Goal: Task Accomplishment & Management: Use online tool/utility

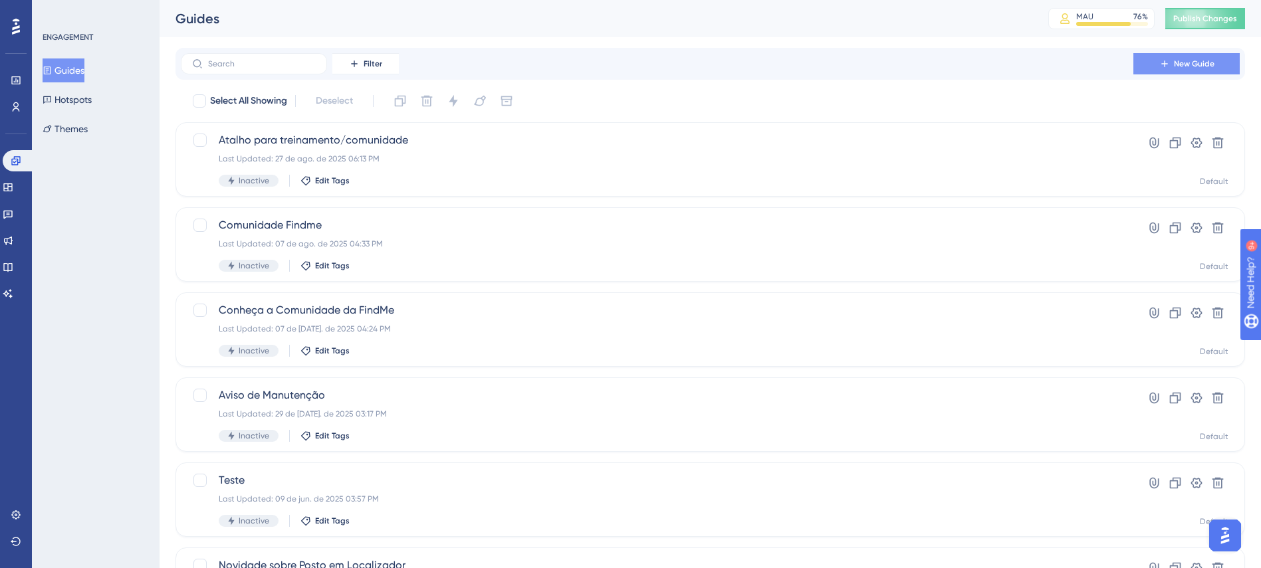
click at [1174, 63] on span "New Guide" at bounding box center [1194, 63] width 41 height 11
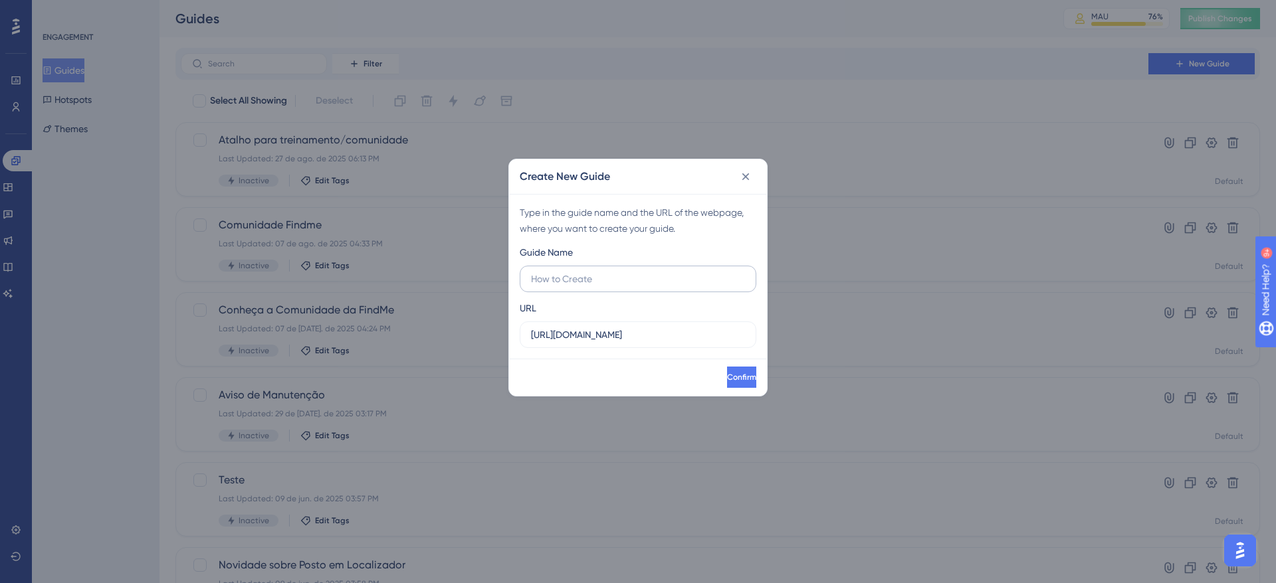
click at [586, 286] on label at bounding box center [638, 279] width 237 height 27
click at [586, 286] on input "text" at bounding box center [638, 279] width 214 height 15
type input "A"
type input "Manutenção do dash"
drag, startPoint x: 636, startPoint y: 335, endPoint x: 211, endPoint y: 333, distance: 425.3
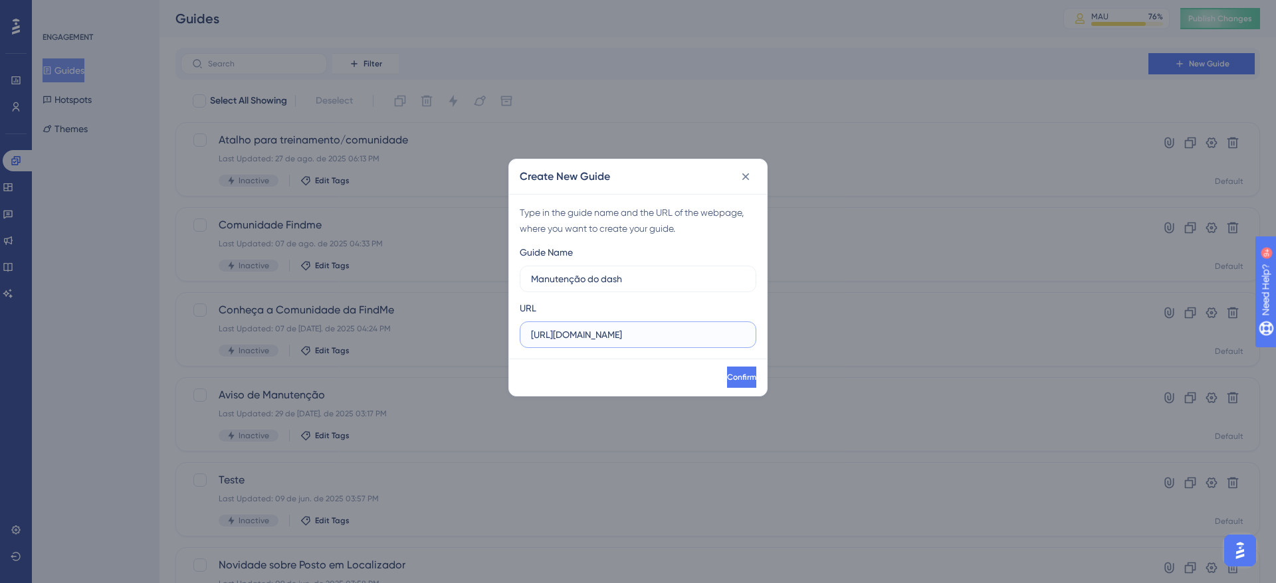
click at [219, 335] on div "Create New Guide Type in the guide name and the URL of the webpage, where you w…" at bounding box center [638, 291] width 1276 height 583
paste input "/dashboard"
type input "[URL][DOMAIN_NAME]"
click at [727, 382] on span "Confirm" at bounding box center [741, 377] width 29 height 11
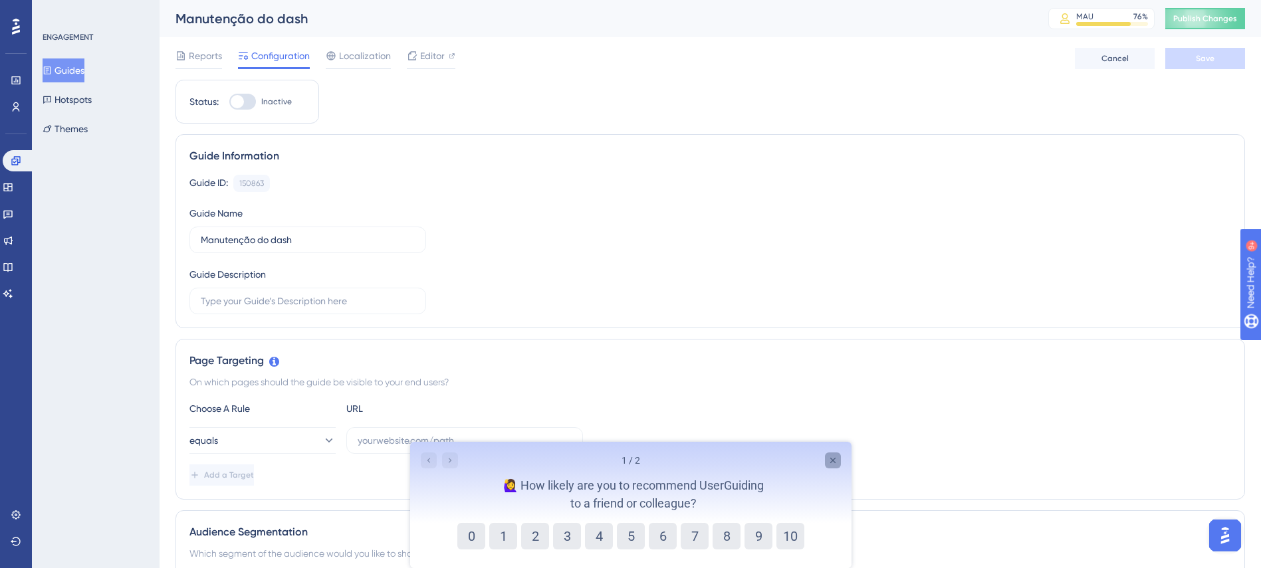
click at [828, 456] on icon "Close survey" at bounding box center [832, 460] width 11 height 11
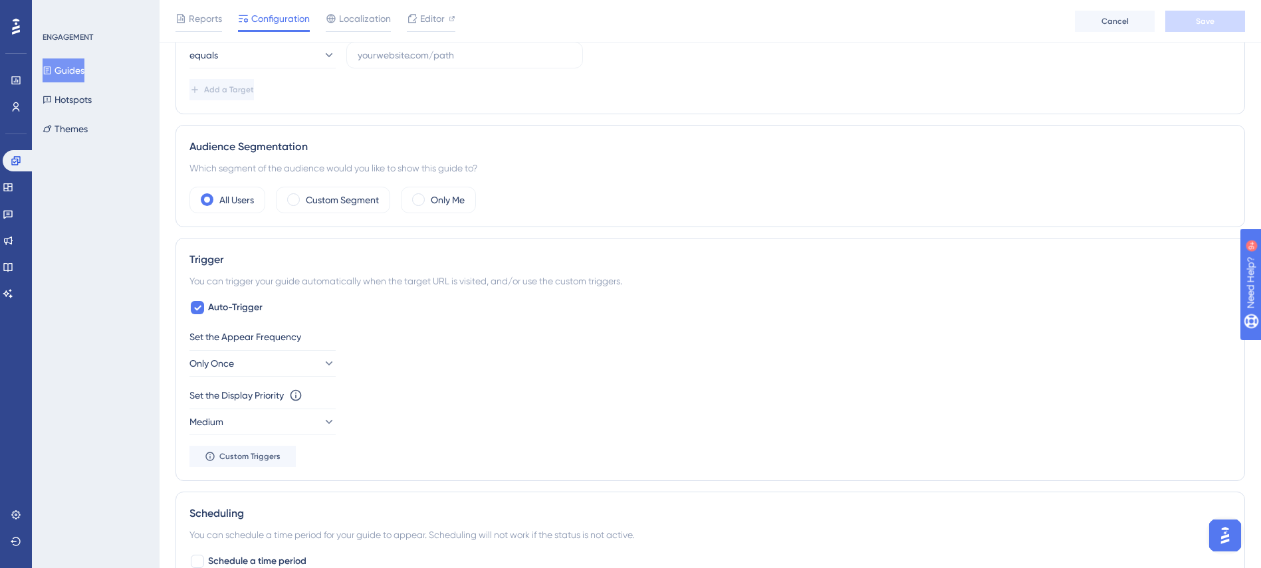
scroll to position [399, 0]
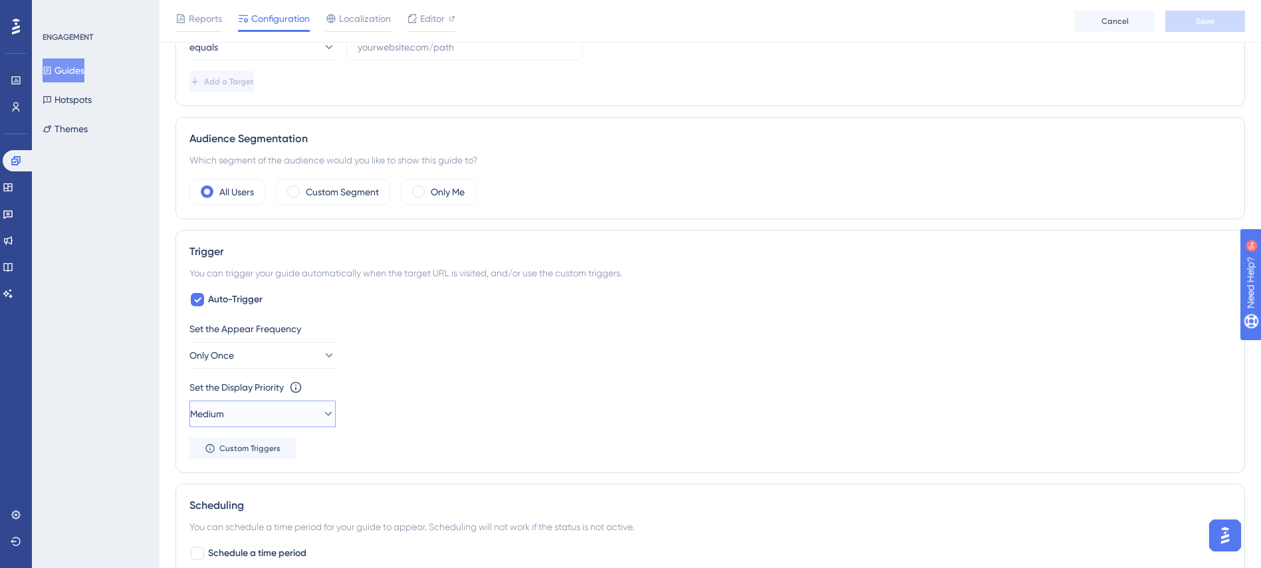
click at [300, 413] on button "Medium" at bounding box center [262, 414] width 146 height 27
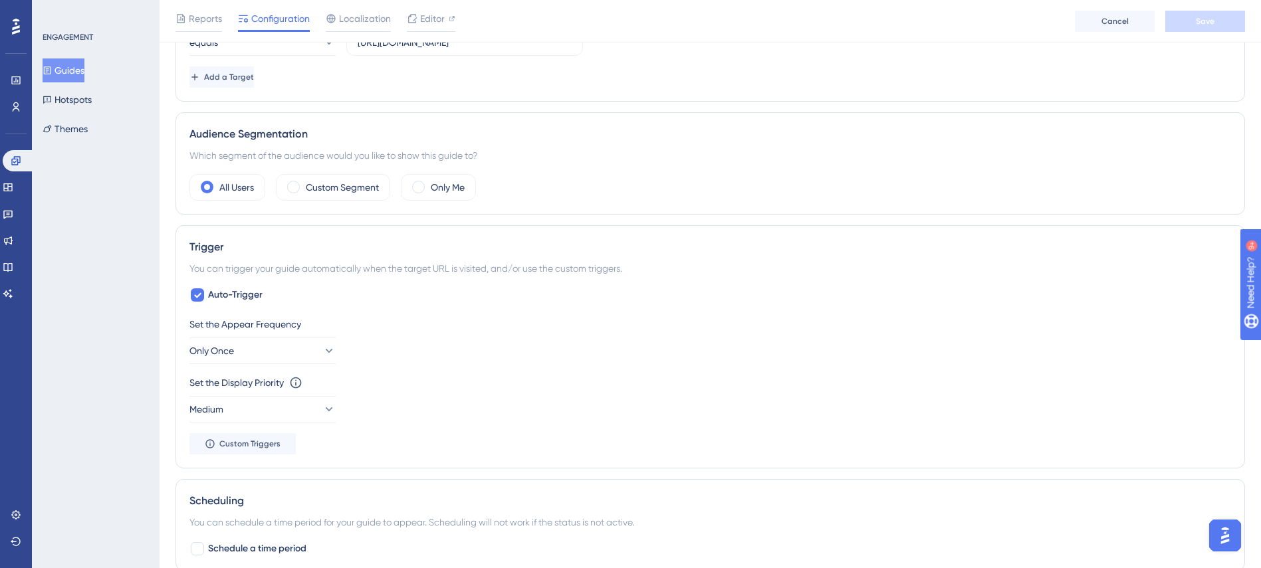
scroll to position [498, 0]
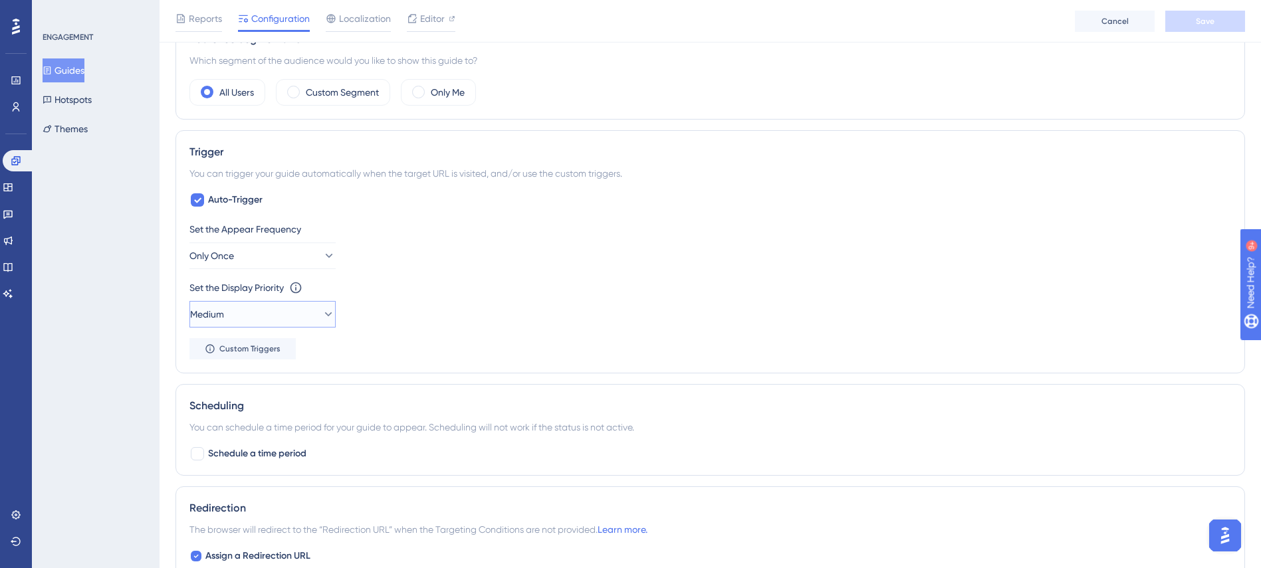
click at [310, 320] on button "Medium" at bounding box center [262, 314] width 146 height 27
click at [267, 423] on div "Highest Highest" at bounding box center [262, 434] width 129 height 27
click at [327, 263] on button "Only Once" at bounding box center [262, 256] width 146 height 27
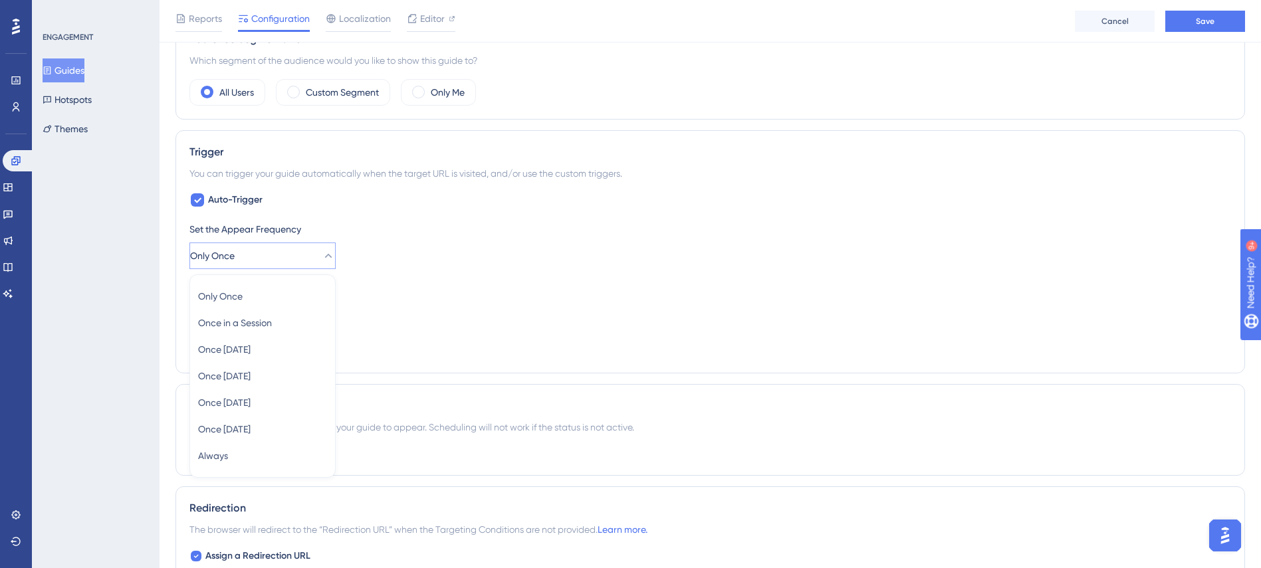
scroll to position [591, 0]
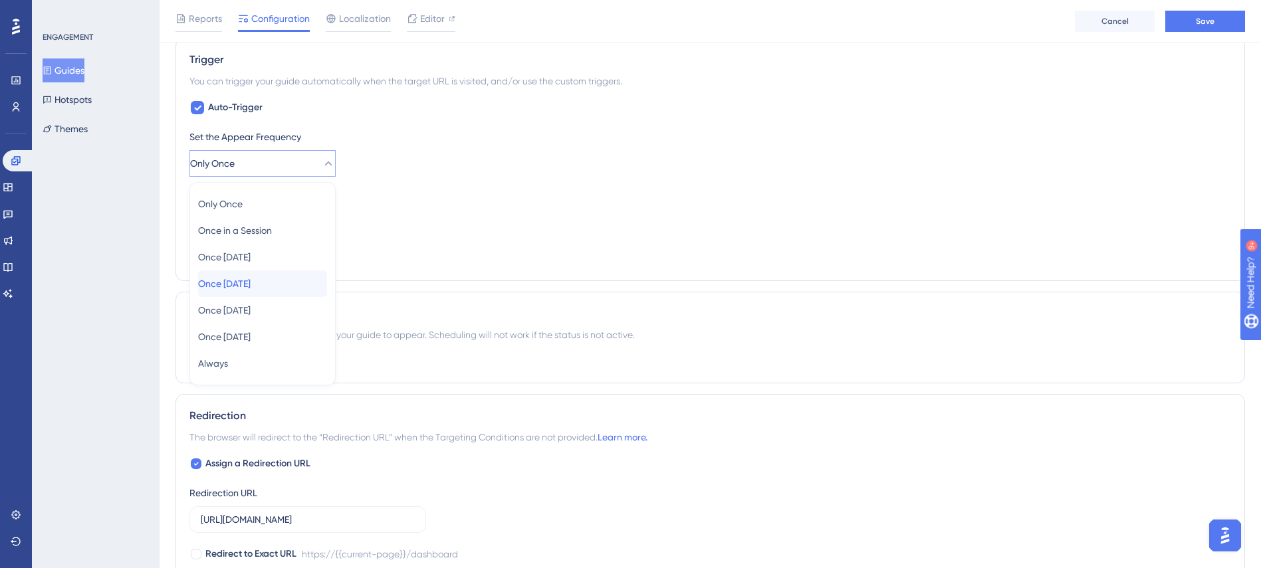
click at [314, 274] on div "Once [DATE] Once [DATE]" at bounding box center [262, 283] width 129 height 27
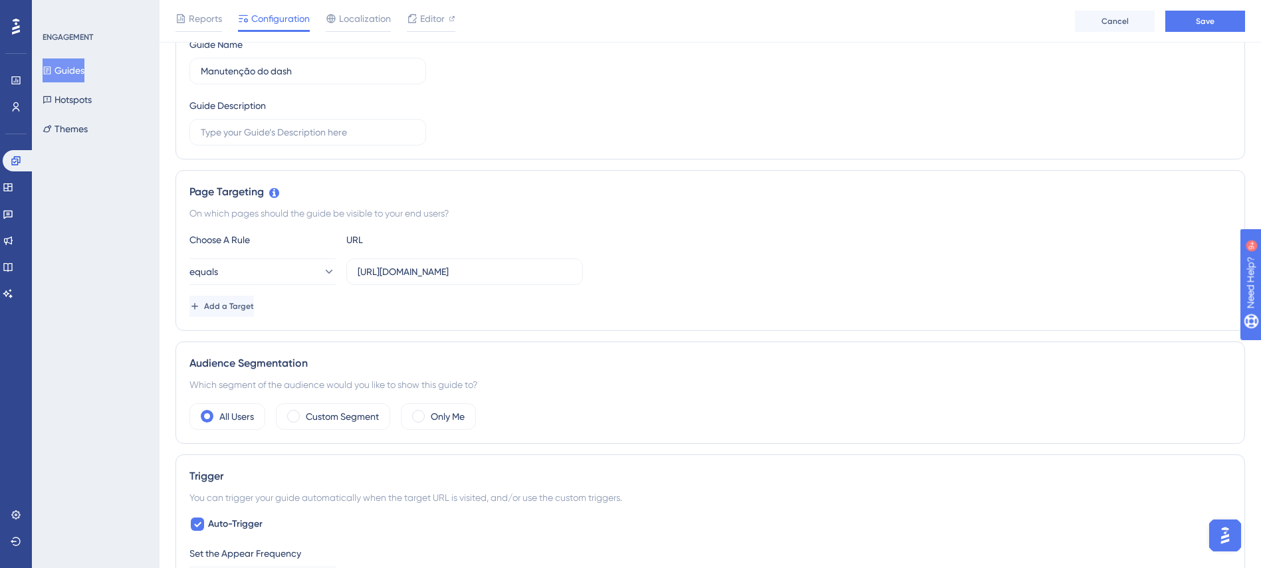
scroll to position [0, 0]
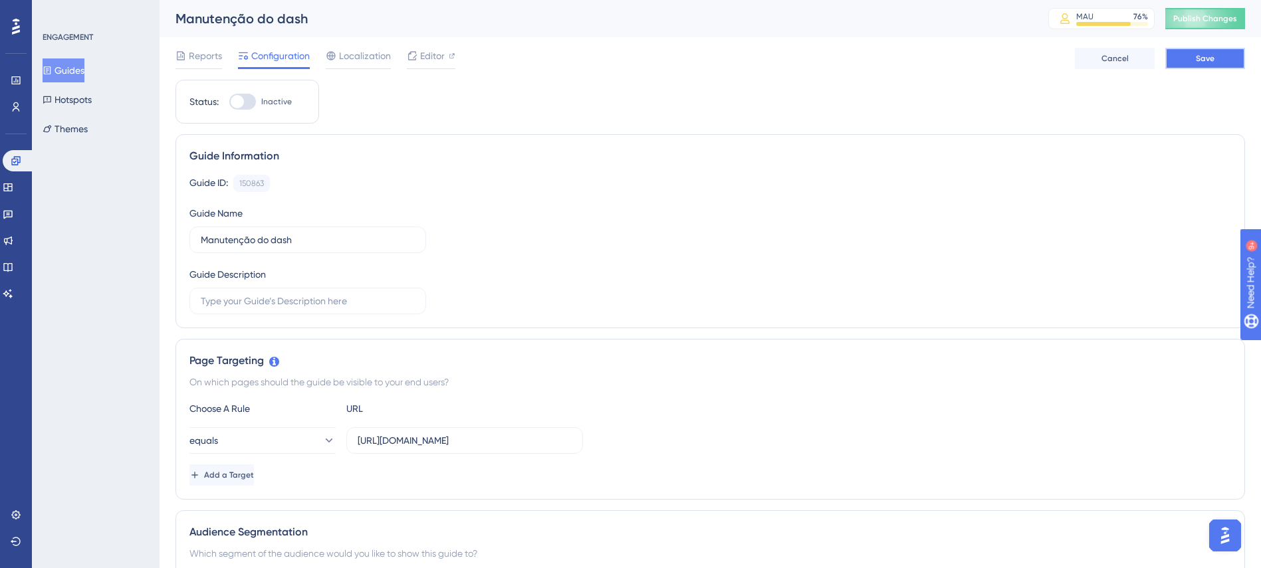
click at [1223, 67] on button "Save" at bounding box center [1205, 58] width 80 height 21
click at [233, 104] on div at bounding box center [237, 101] width 13 height 13
click at [229, 102] on input "Inactive" at bounding box center [229, 102] width 1 height 1
checkbox input "true"
click at [1209, 68] on button "Save" at bounding box center [1205, 58] width 80 height 21
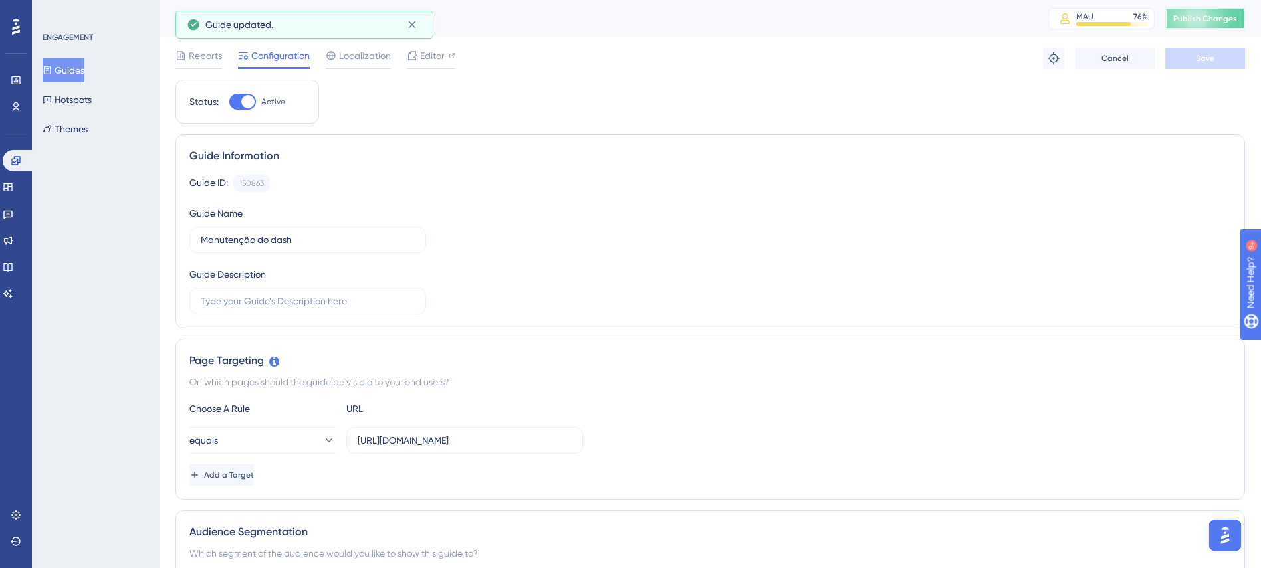
click at [1235, 15] on button "Publish Changes" at bounding box center [1205, 18] width 80 height 21
